Goal: Use online tool/utility: Utilize a website feature to perform a specific function

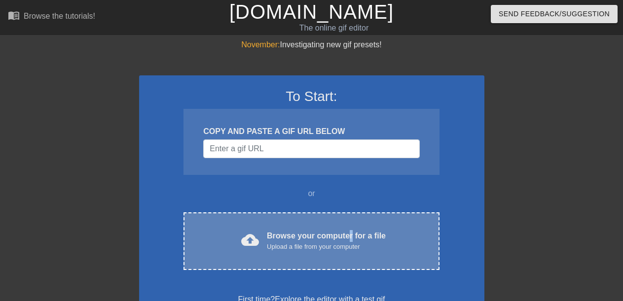
click at [350, 238] on div "Browse your computer for a file Upload a file from your computer" at bounding box center [326, 241] width 119 height 22
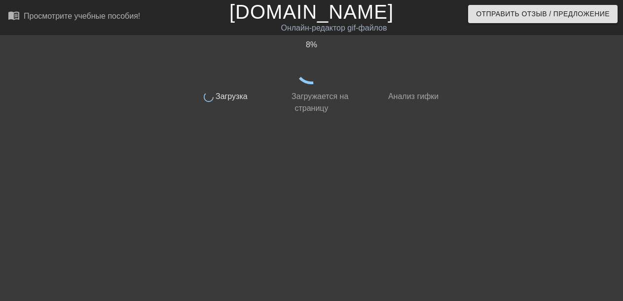
click at [530, 100] on div at bounding box center [530, 187] width 148 height 296
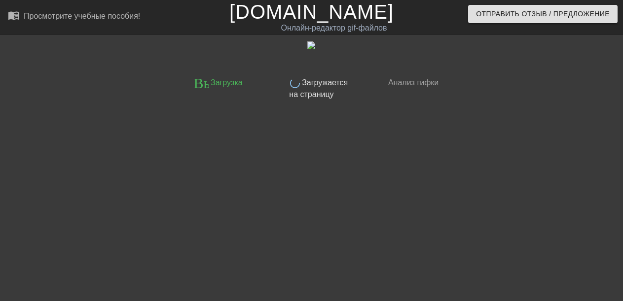
click at [603, 148] on div at bounding box center [530, 187] width 148 height 296
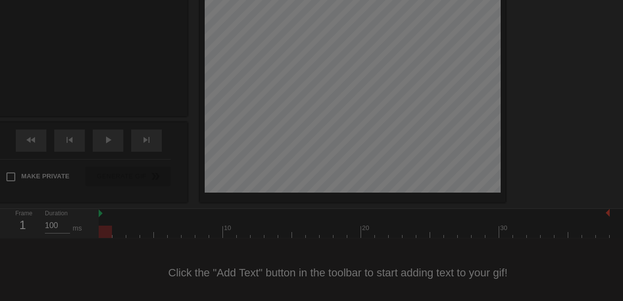
scroll to position [24, 0]
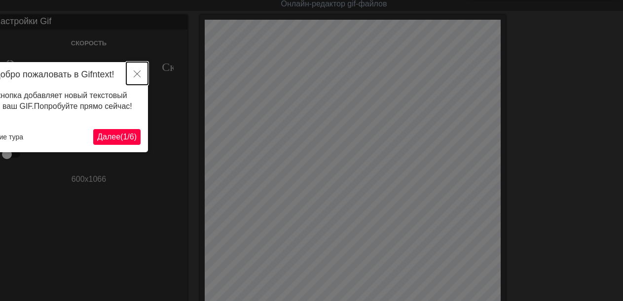
click at [136, 74] on icon "Закрыть" at bounding box center [137, 74] width 7 height 7
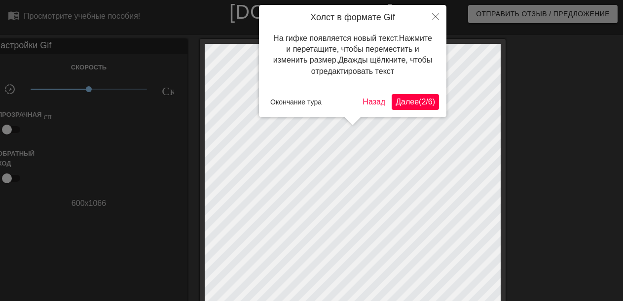
click at [403, 105] on ya-tr-span "Далее" at bounding box center [406, 102] width 23 height 8
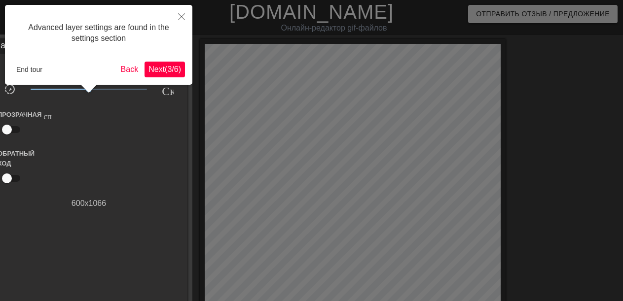
scroll to position [24, 0]
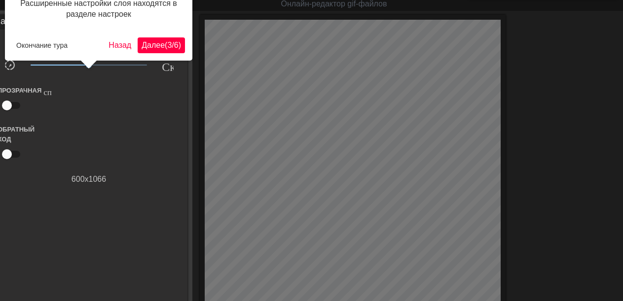
click at [167, 48] on ya-tr-span "3" at bounding box center [169, 45] width 4 height 8
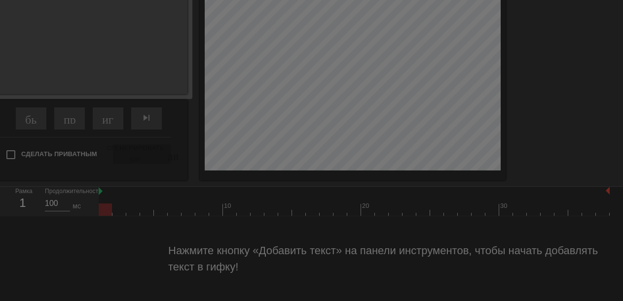
scroll to position [8, 0]
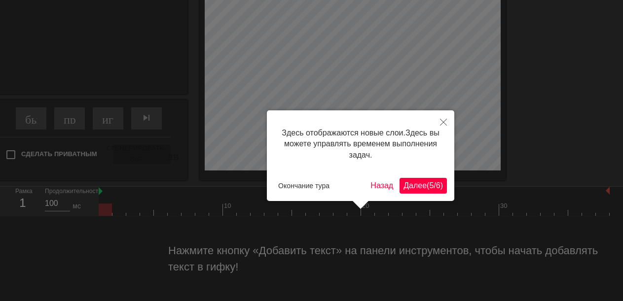
click at [413, 186] on ya-tr-span "Далее" at bounding box center [414, 185] width 23 height 8
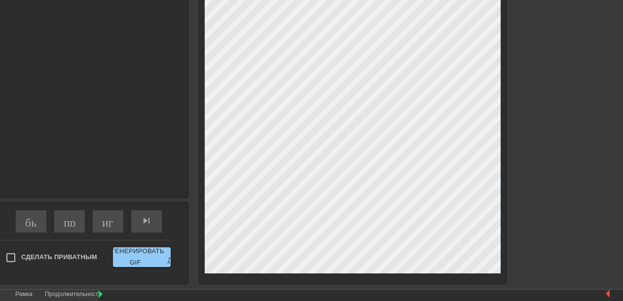
scroll to position [345, 0]
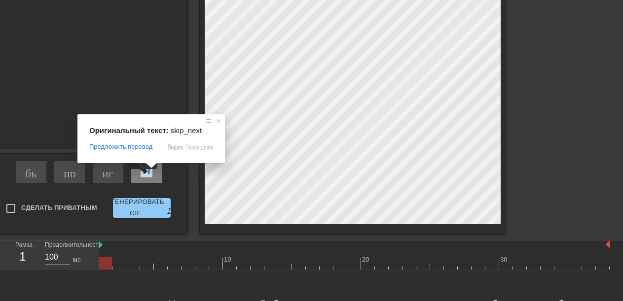
click at [143, 176] on ya-tr-span "skip_next - пропустить следующий" at bounding box center [211, 172] width 141 height 12
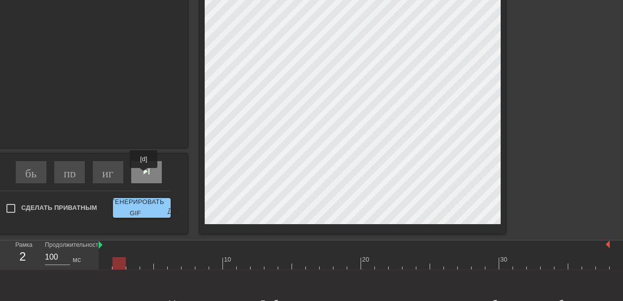
click at [144, 175] on ya-tr-span "skip_next - пропустить следующий" at bounding box center [211, 172] width 141 height 12
click at [28, 180] on div "быстрый поворот" at bounding box center [31, 172] width 31 height 22
click at [61, 178] on div "пропускать ранее" at bounding box center [69, 172] width 31 height 22
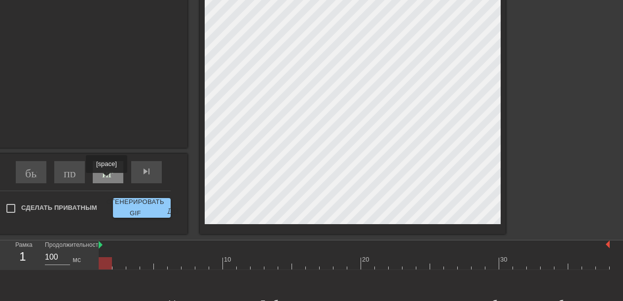
click at [107, 179] on div "играй_арроу" at bounding box center [108, 172] width 31 height 22
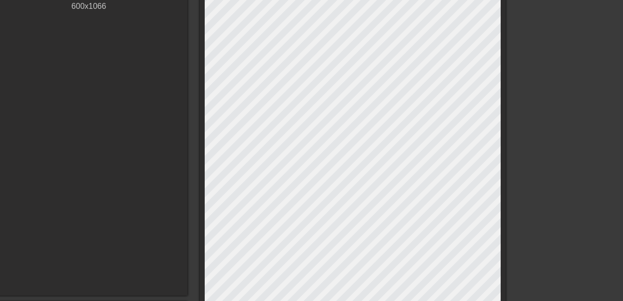
scroll to position [0, 0]
